Goal: Task Accomplishment & Management: Use online tool/utility

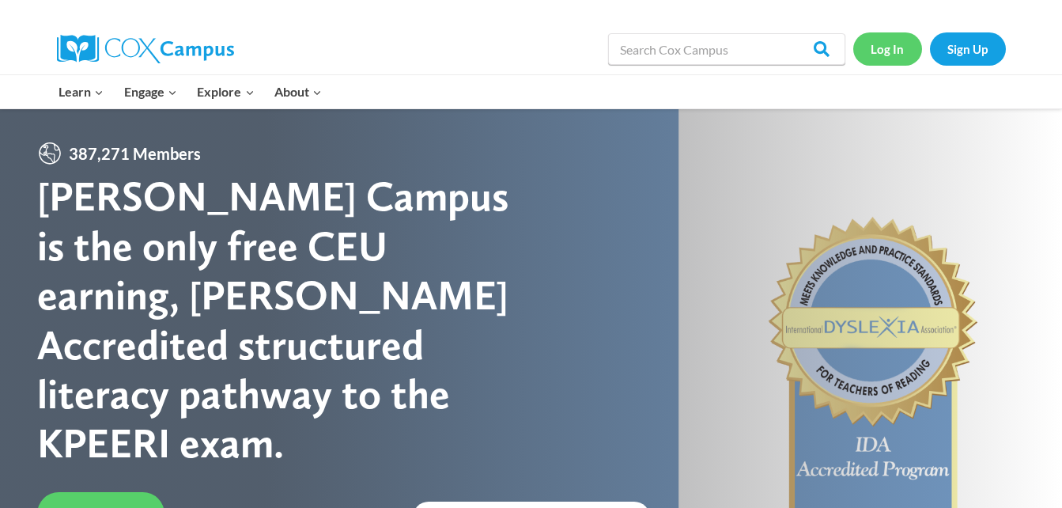
click at [873, 45] on link "Log In" at bounding box center [887, 48] width 69 height 32
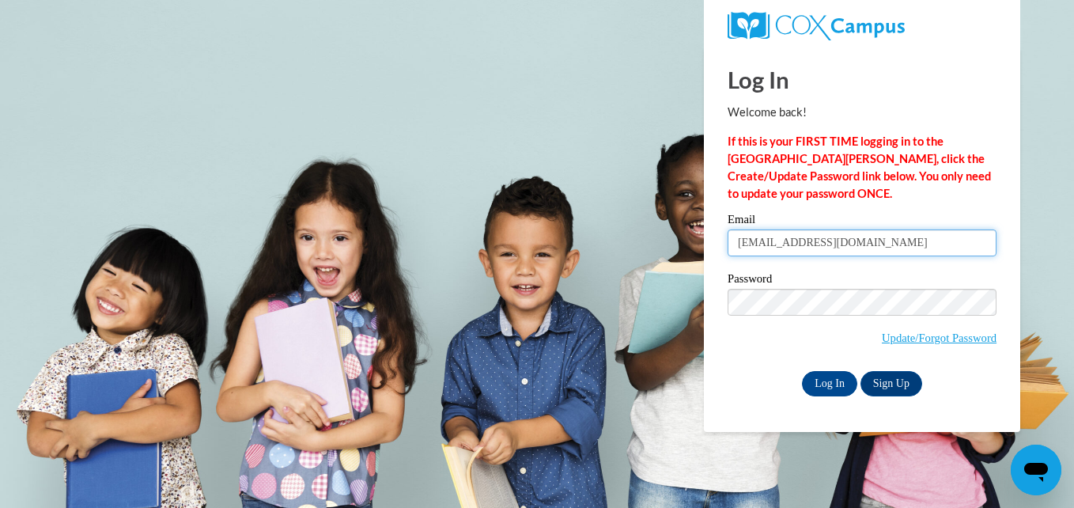
drag, startPoint x: 882, startPoint y: 249, endPoint x: 698, endPoint y: 251, distance: 183.5
click at [698, 251] on body "Log In Welcome back! If this is your FIRST TIME logging in to the NEW Cox Campu…" at bounding box center [537, 254] width 1074 height 508
type input "mercedes.melchor2008@gmail.com"
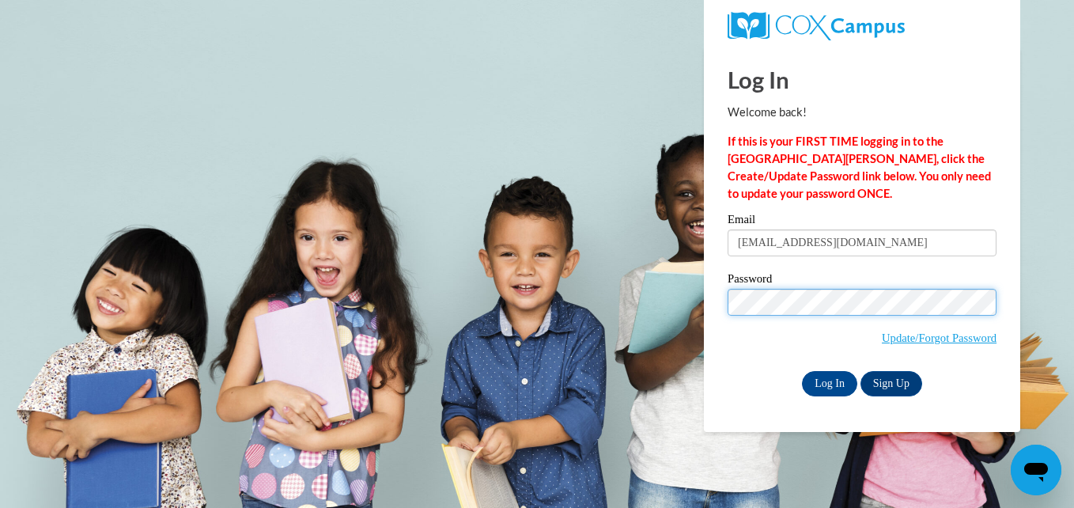
click at [683, 298] on body "Log In Welcome back! If this is your FIRST TIME logging in to the NEW Cox Campu…" at bounding box center [537, 254] width 1074 height 508
click at [802, 371] on input "Log In" at bounding box center [829, 383] width 55 height 25
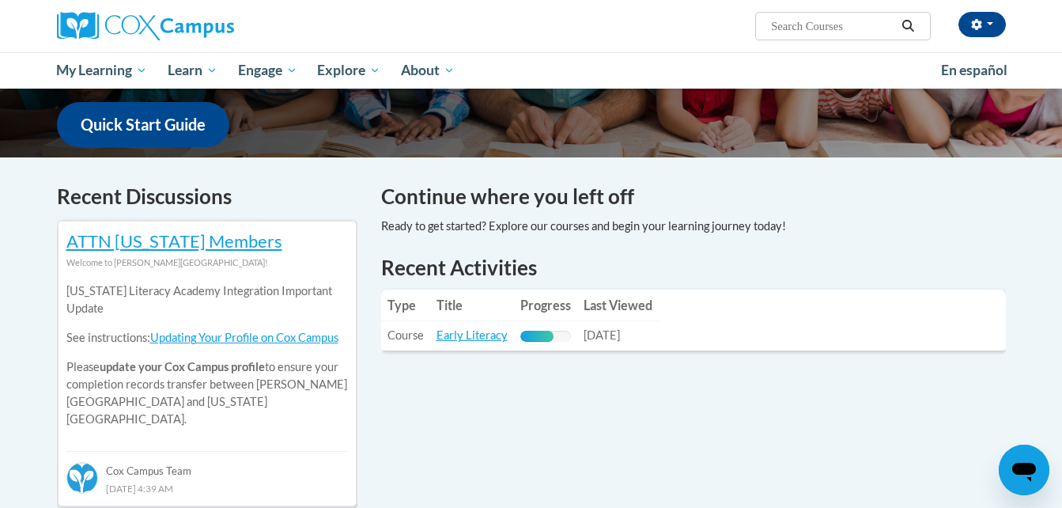
scroll to position [409, 0]
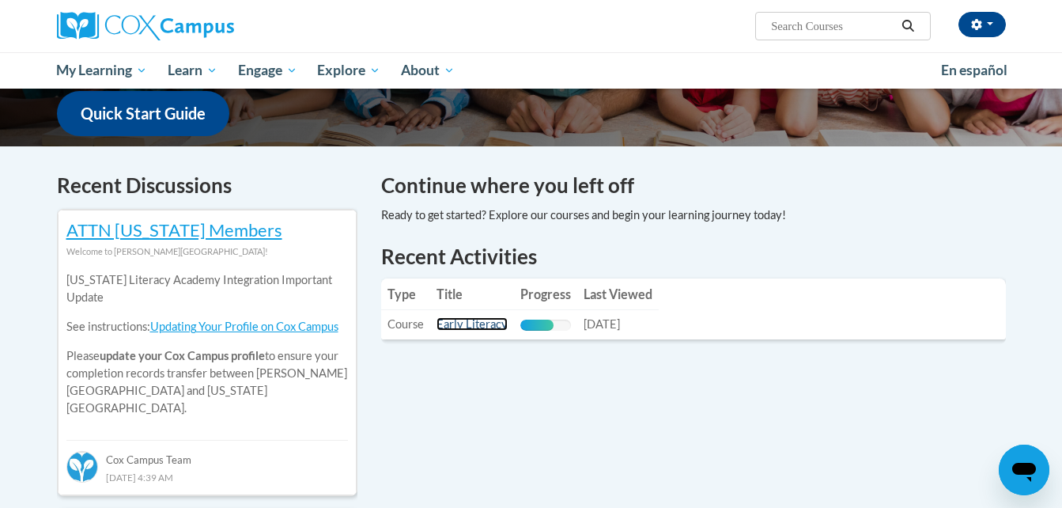
click at [464, 319] on link "Early Literacy" at bounding box center [472, 323] width 71 height 13
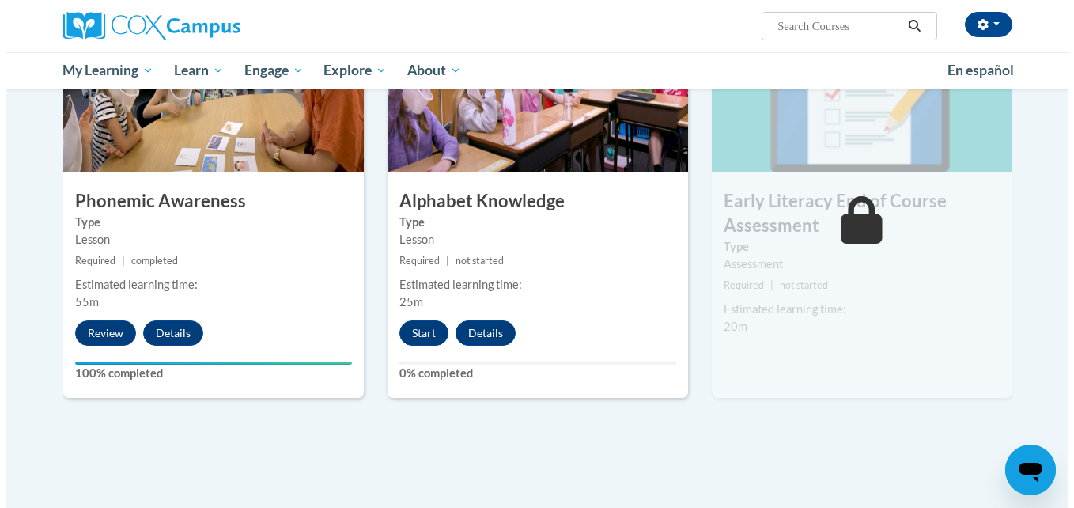
scroll to position [837, 0]
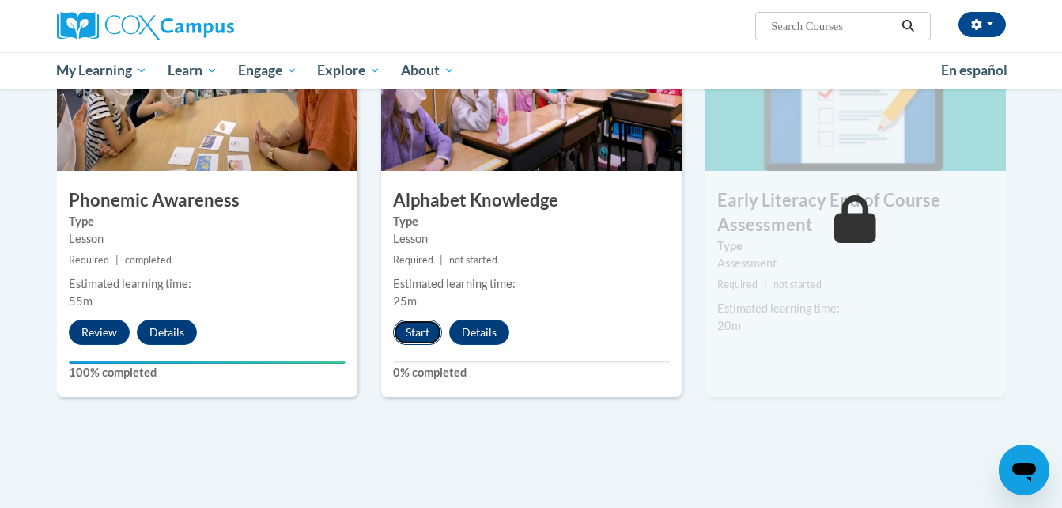
click at [418, 330] on button "Start" at bounding box center [417, 332] width 49 height 25
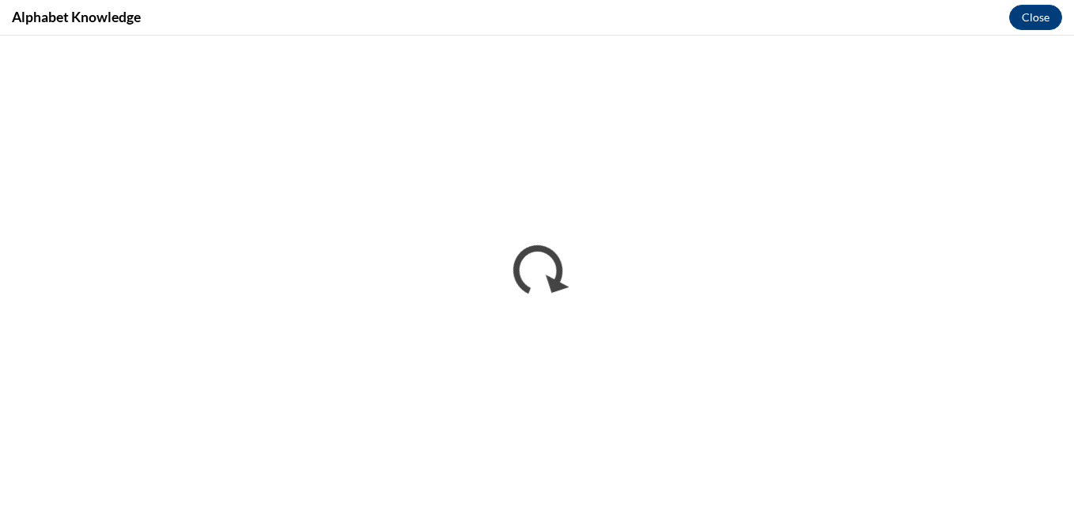
scroll to position [0, 0]
